Goal: Find specific page/section

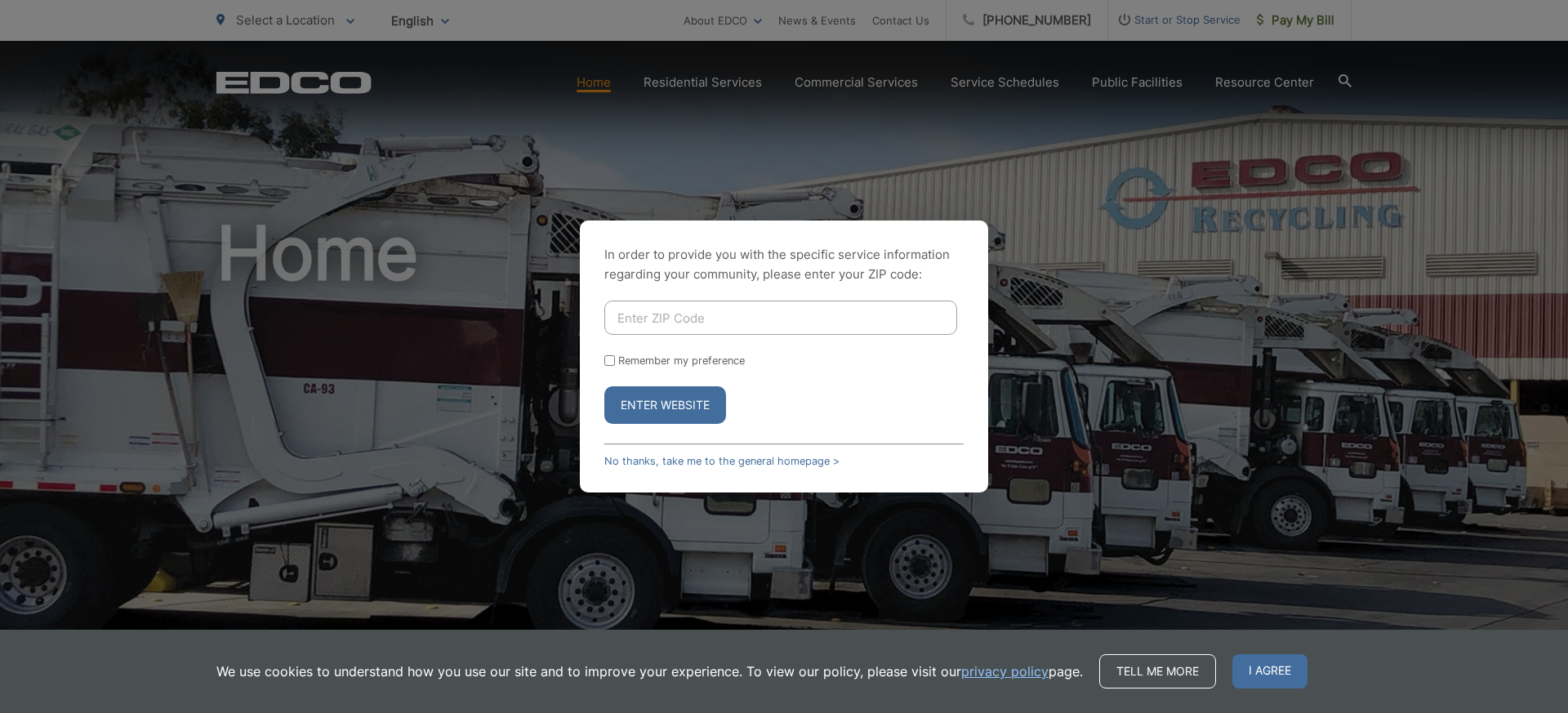
click at [664, 325] on input "Enter ZIP Code" at bounding box center [781, 317] width 352 height 34
type input "92026"
click at [661, 404] on button "Enter Website" at bounding box center [665, 405] width 121 height 38
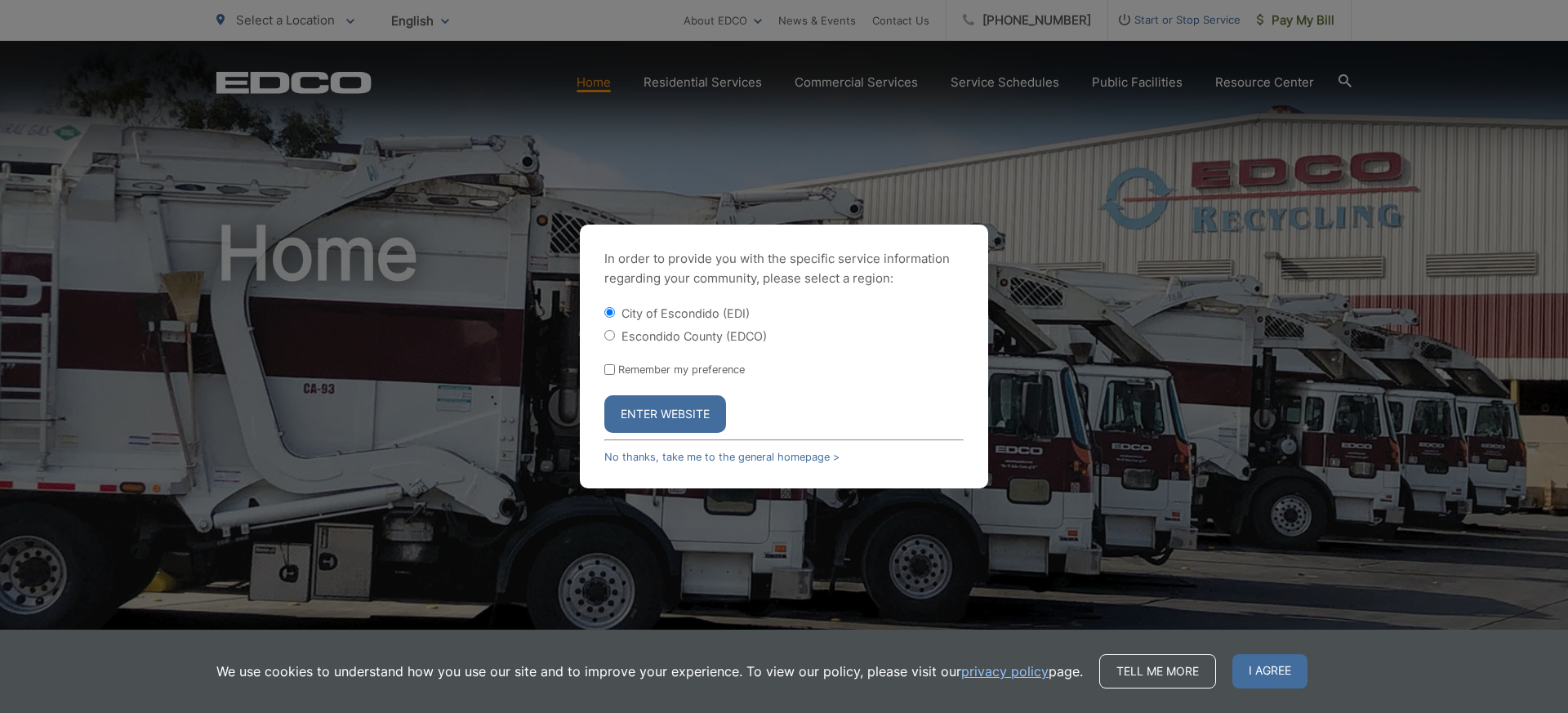
click at [606, 337] on input "Escondido County (EDCO)" at bounding box center [609, 335] width 10 height 10
radio input "true"
click at [645, 413] on button "Enter Website" at bounding box center [665, 414] width 121 height 38
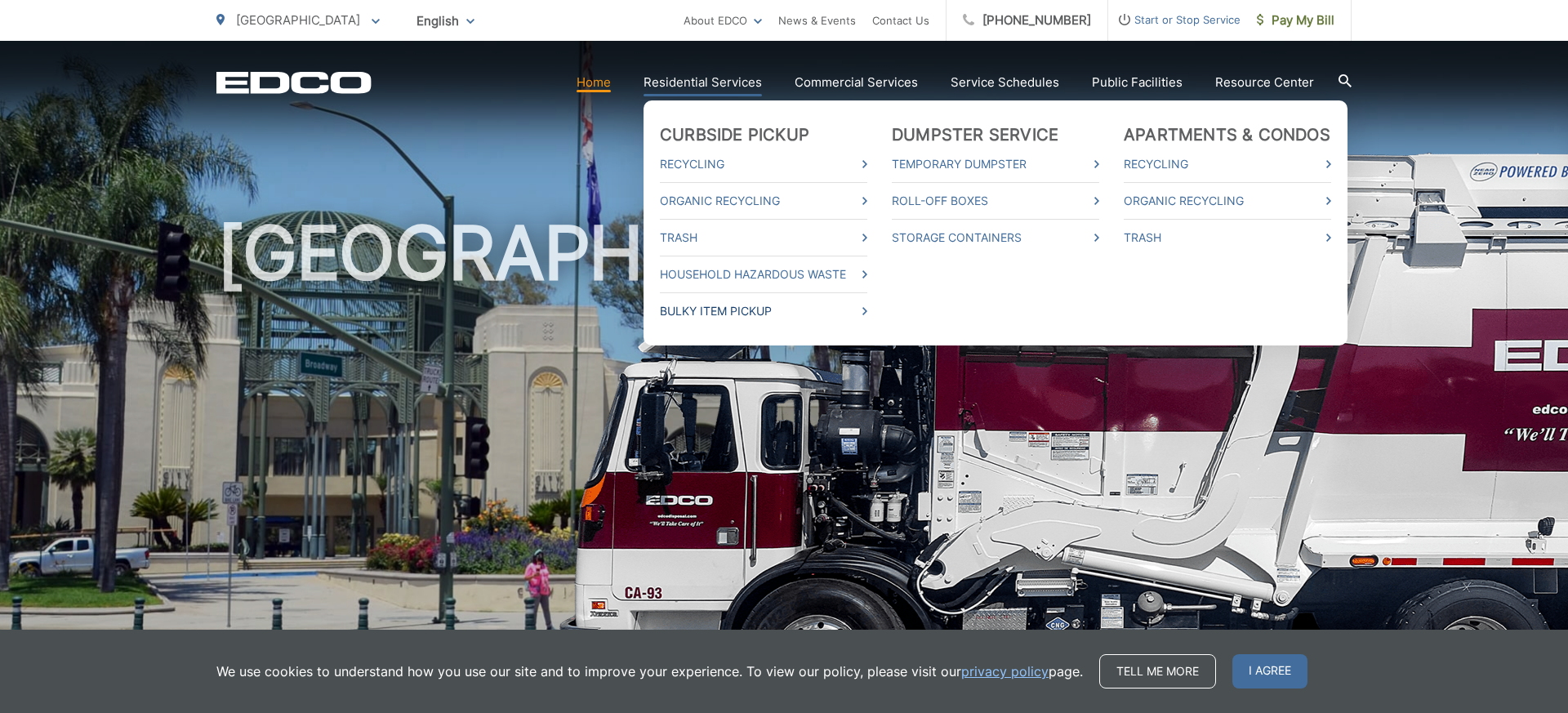
click at [732, 306] on link "Bulky Item Pickup" at bounding box center [764, 311] width 208 height 19
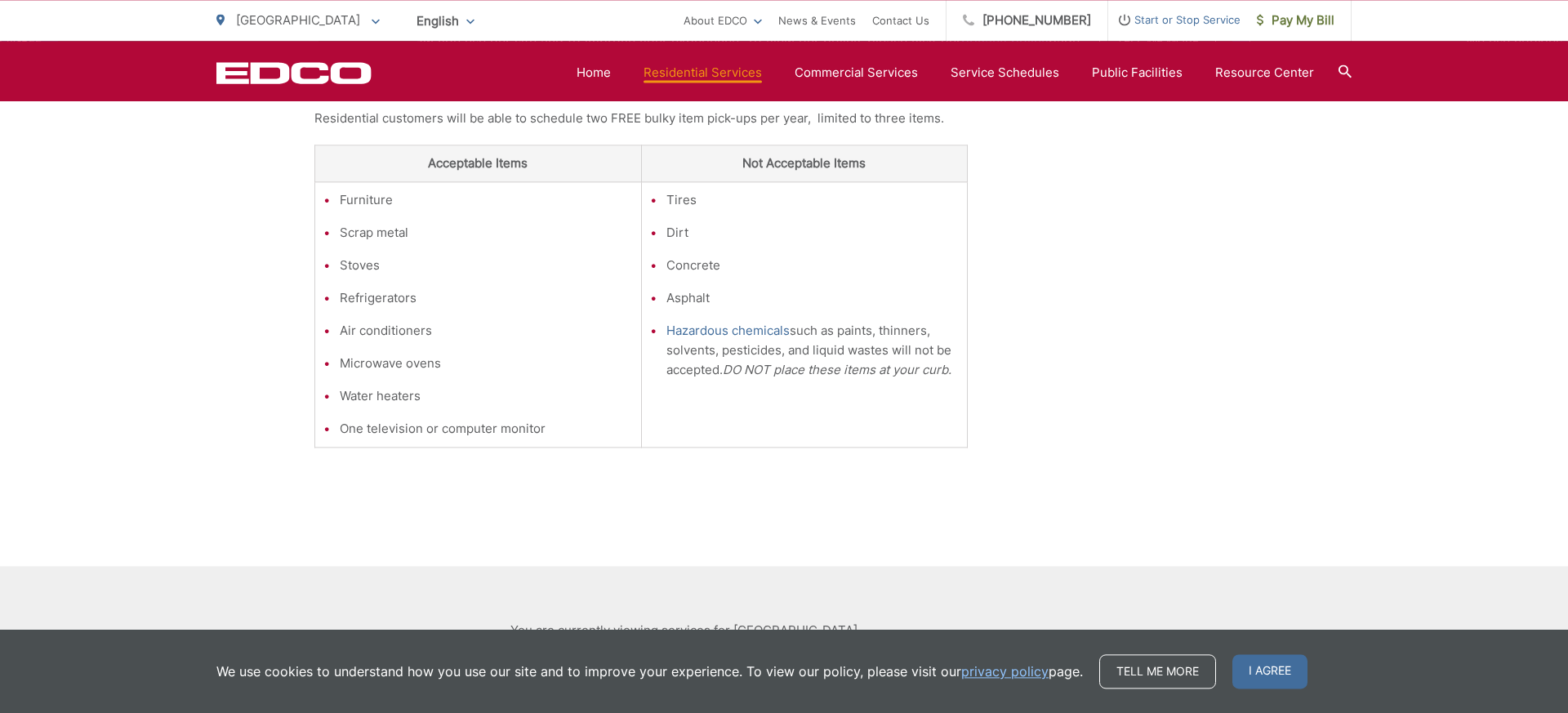
scroll to position [416, 0]
